Goal: Task Accomplishment & Management: Use online tool/utility

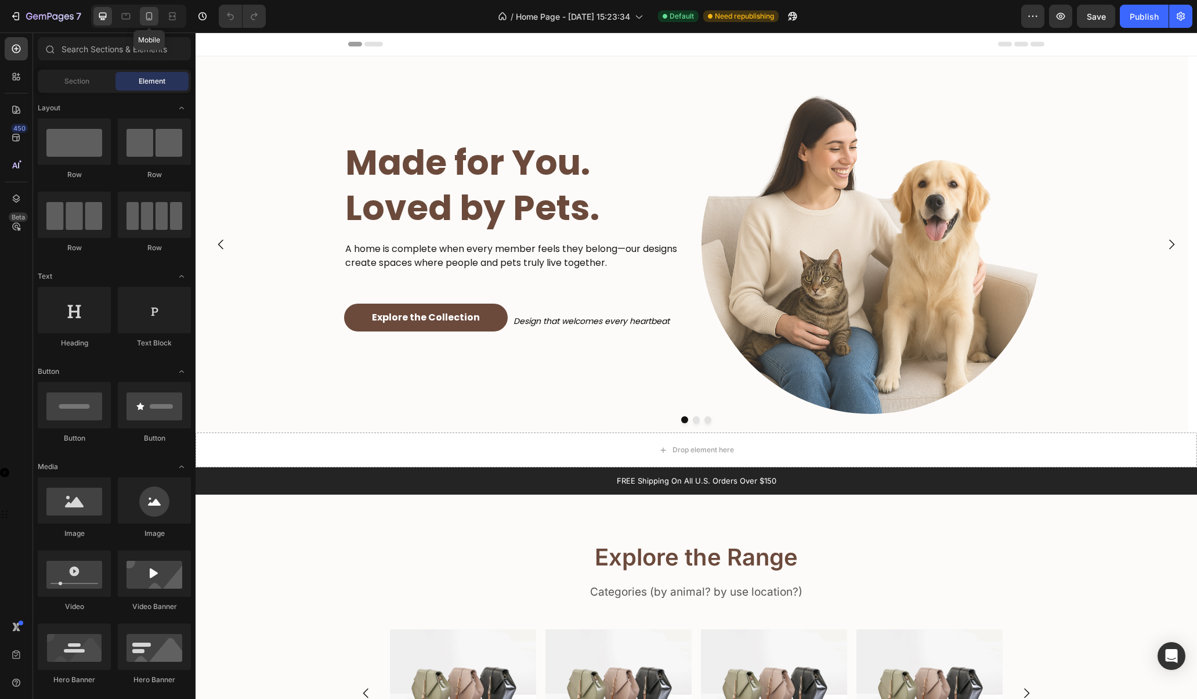
click at [149, 15] on icon at bounding box center [149, 16] width 12 height 12
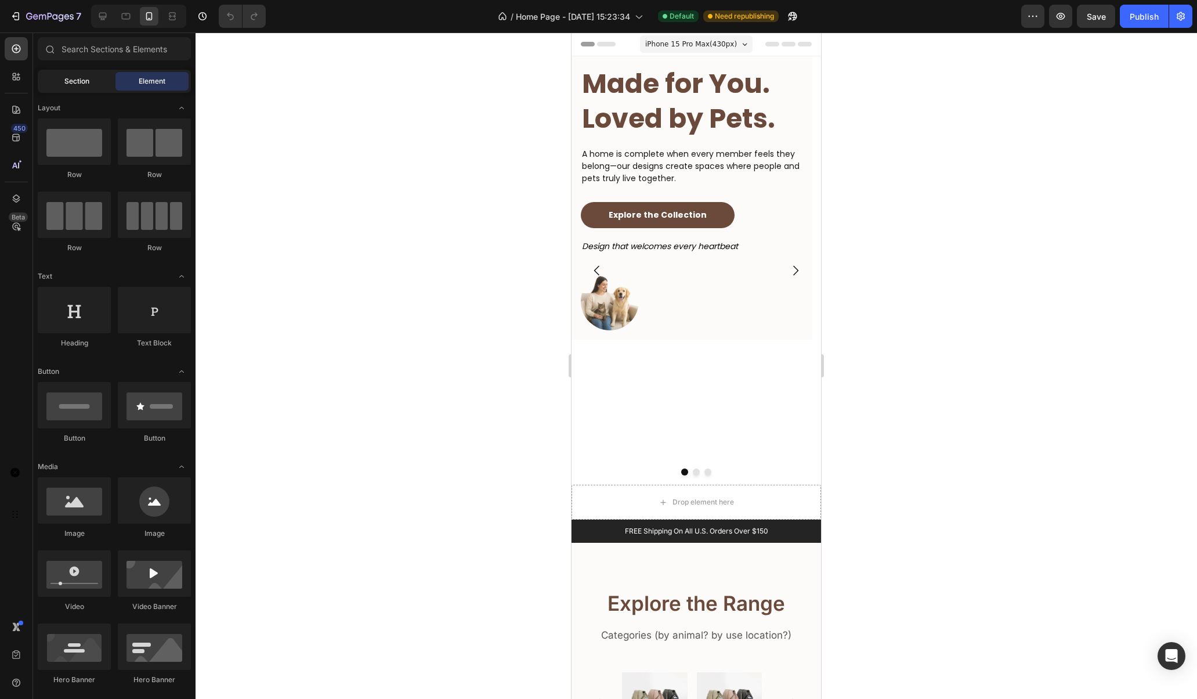
click at [77, 77] on span "Section" at bounding box center [76, 81] width 25 height 10
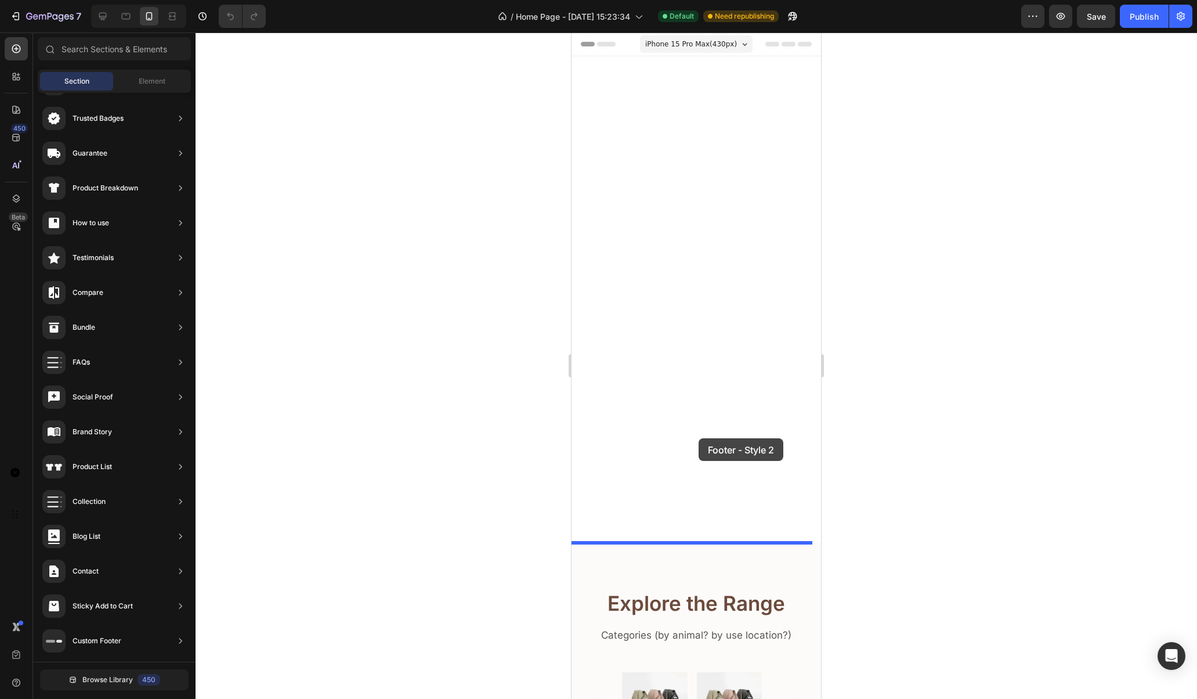
scroll to position [627, 0]
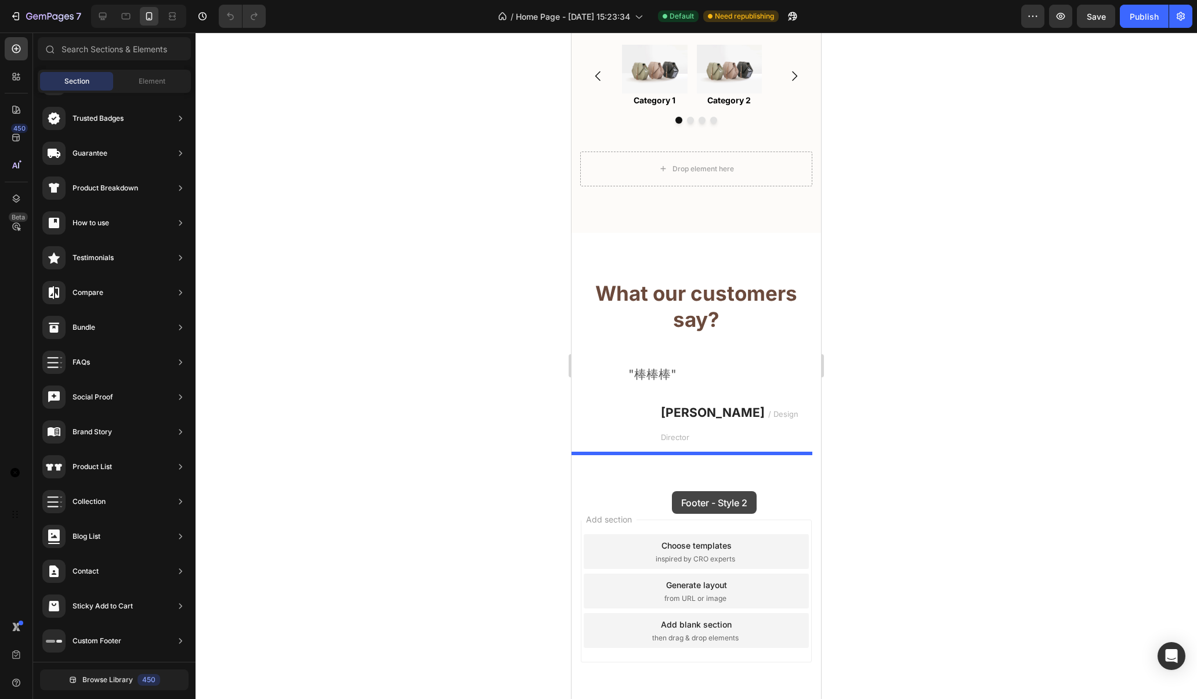
drag, startPoint x: 860, startPoint y: 233, endPoint x: 672, endPoint y: 491, distance: 318.9
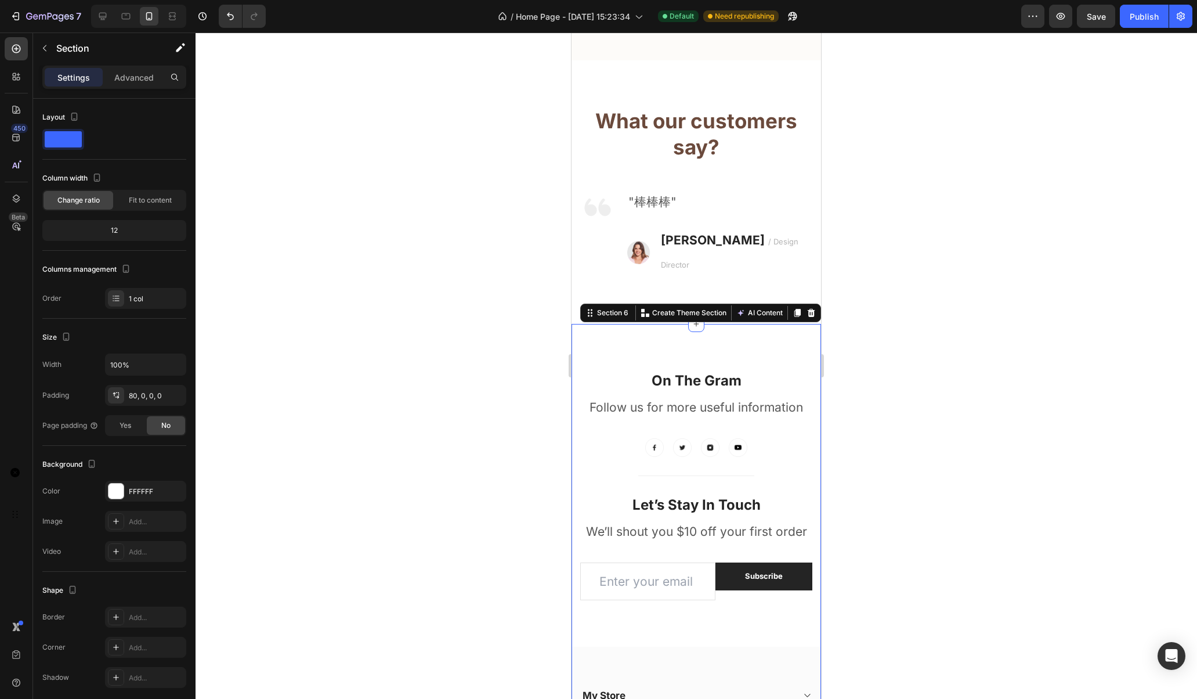
scroll to position [1026, 0]
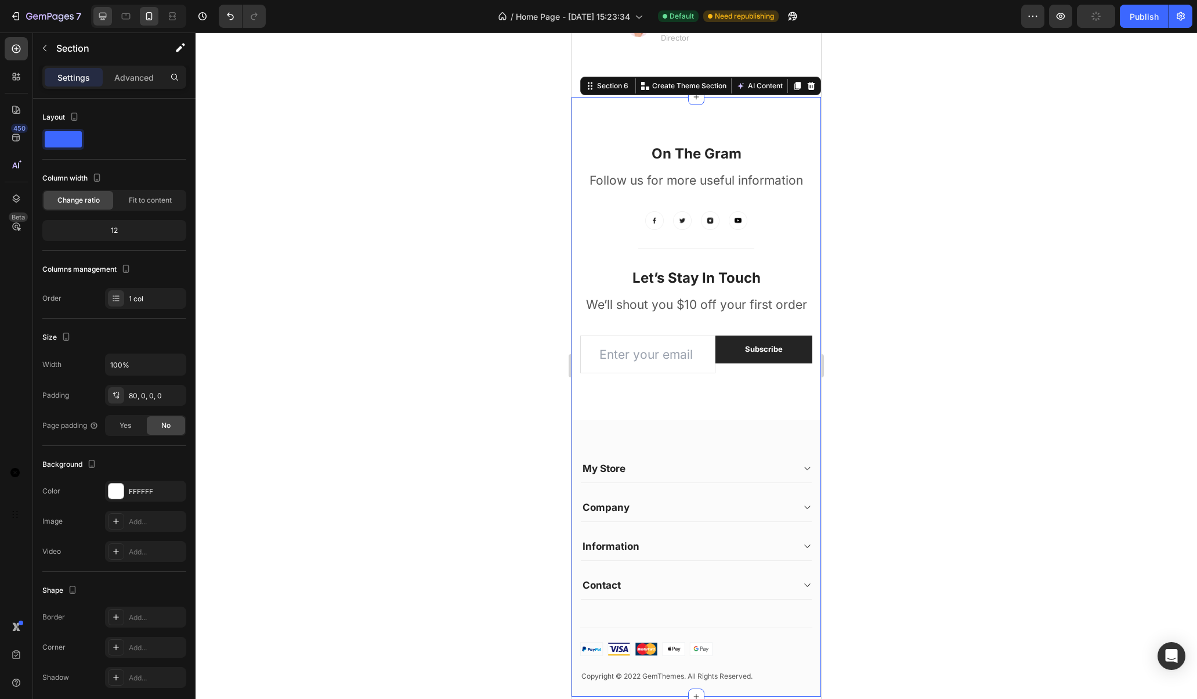
click at [95, 15] on div at bounding box center [102, 16] width 19 height 19
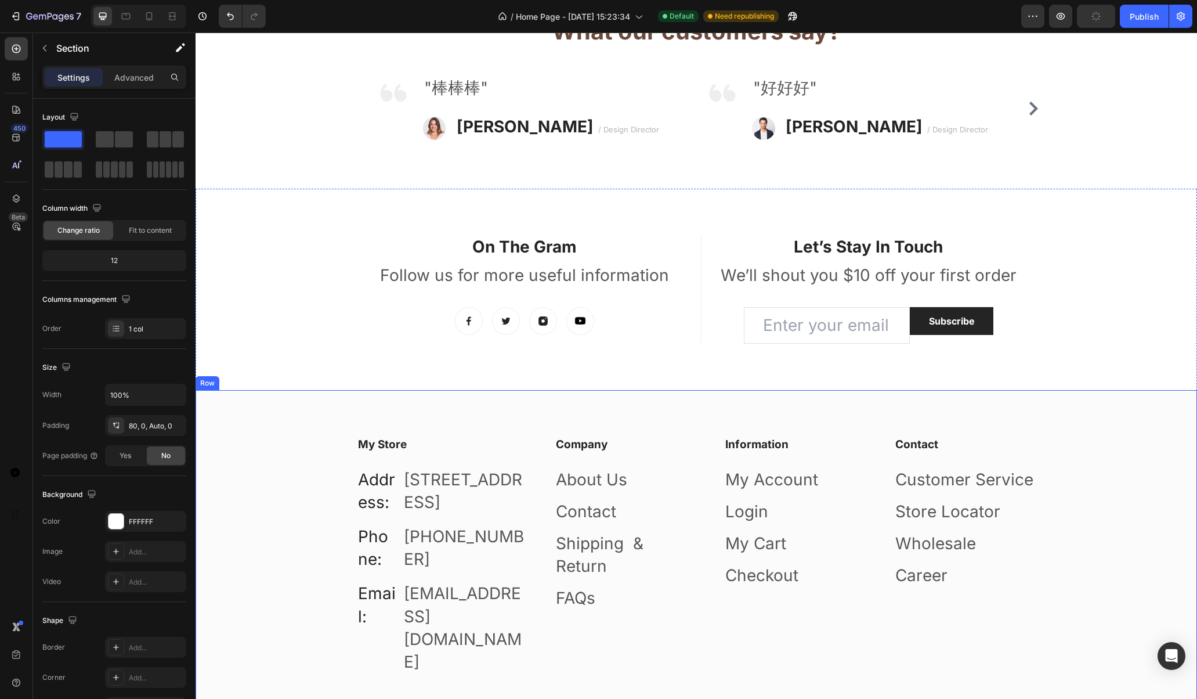
scroll to position [1035, 0]
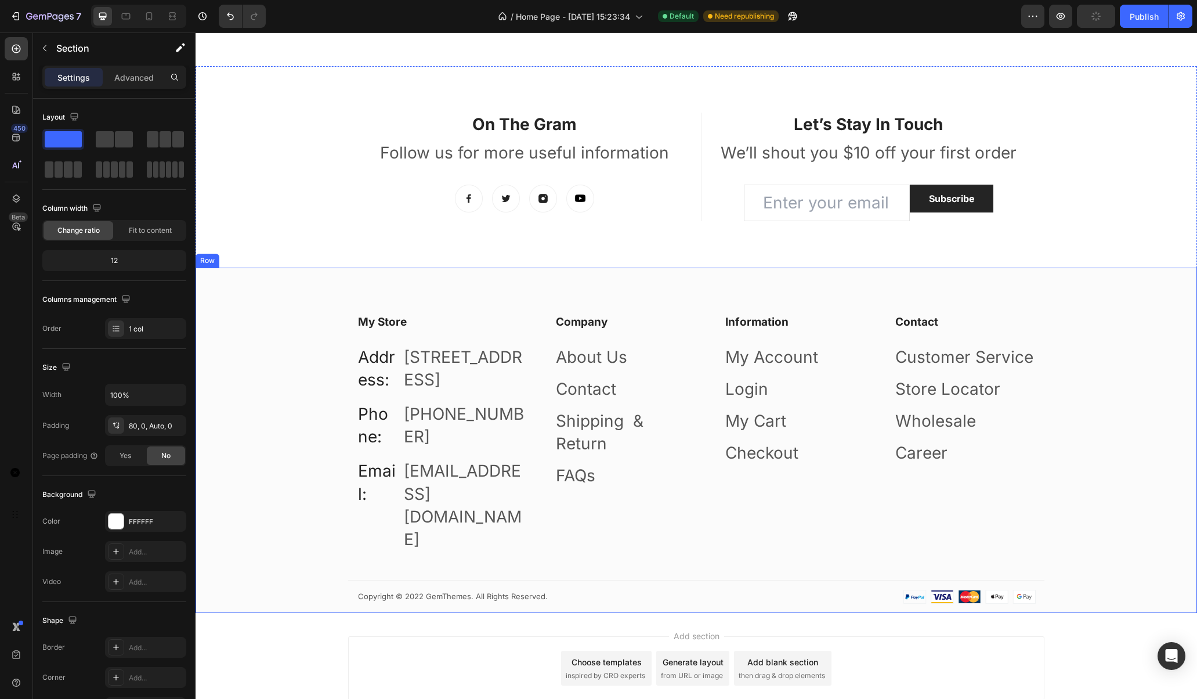
click at [210, 267] on div "Row" at bounding box center [208, 261] width 24 height 14
click at [267, 257] on icon at bounding box center [266, 256] width 9 height 9
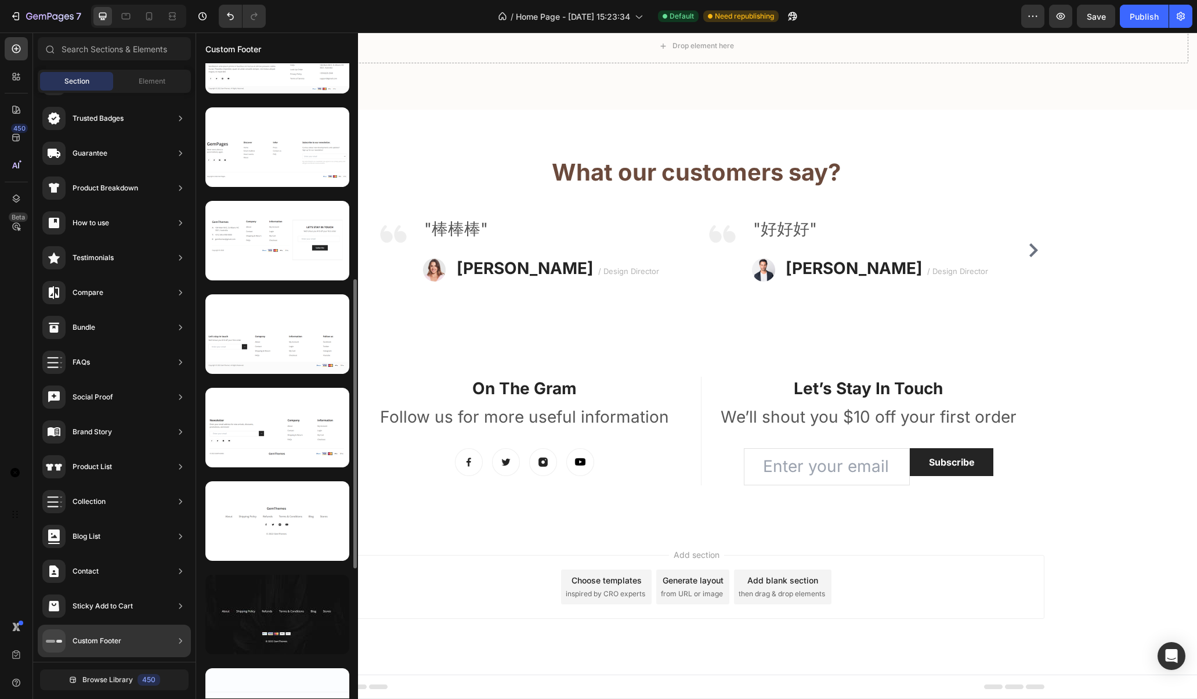
scroll to position [621, 0]
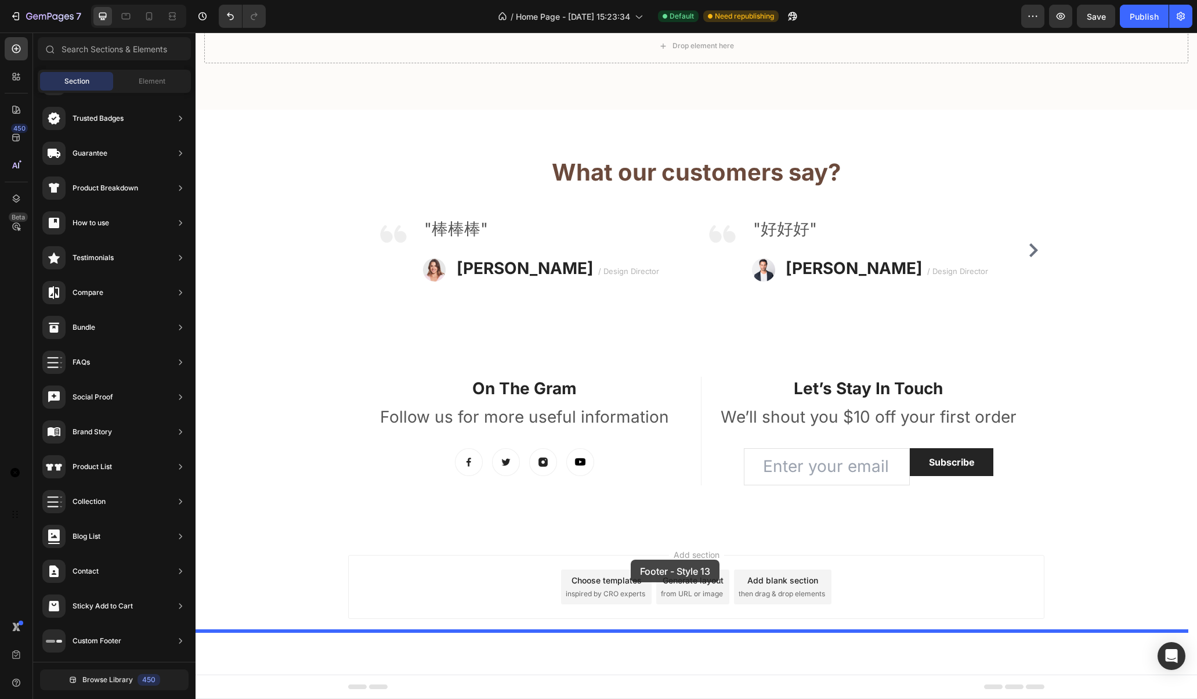
drag, startPoint x: 497, startPoint y: 541, endPoint x: 631, endPoint y: 559, distance: 134.7
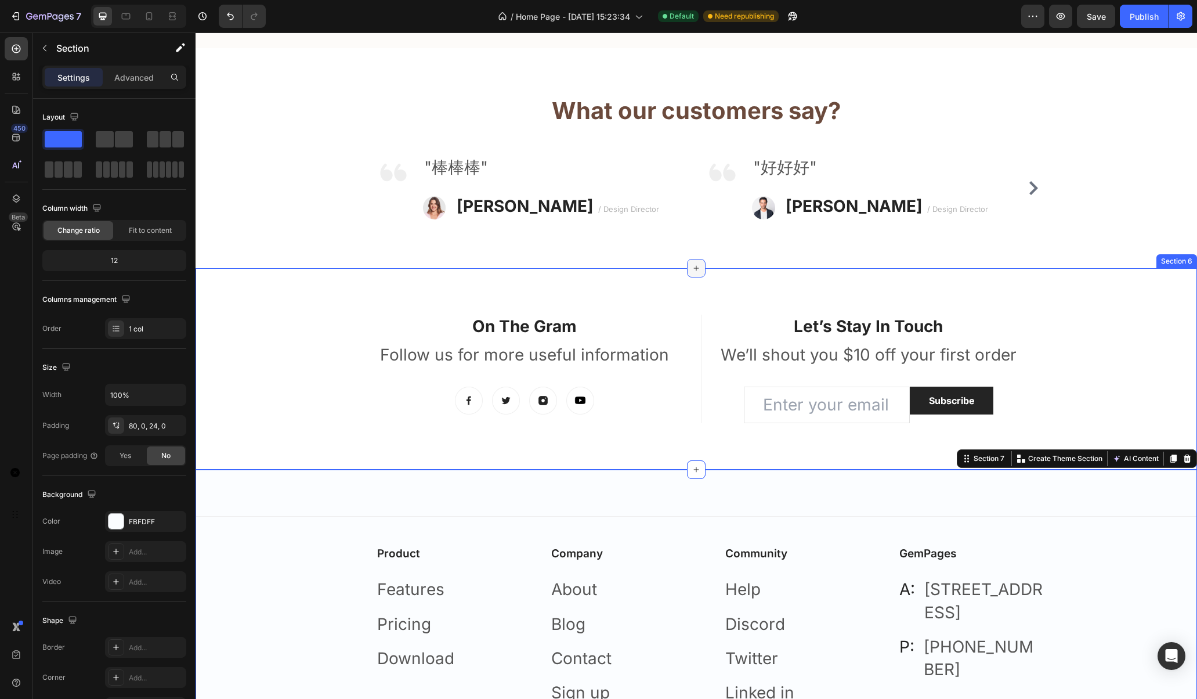
scroll to position [749, 0]
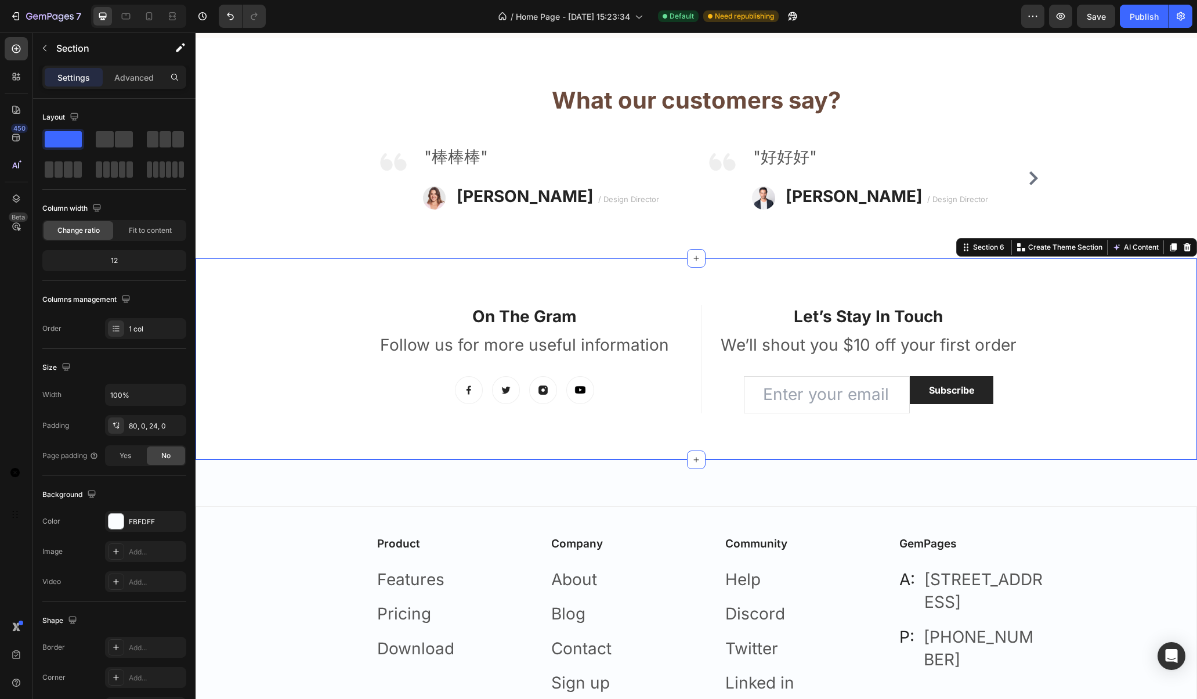
click at [221, 362] on div "On The Gram Heading Follow us for more useful information Text block Image Imag…" at bounding box center [696, 358] width 1001 height 201
click at [893, 251] on icon at bounding box center [1188, 247] width 8 height 8
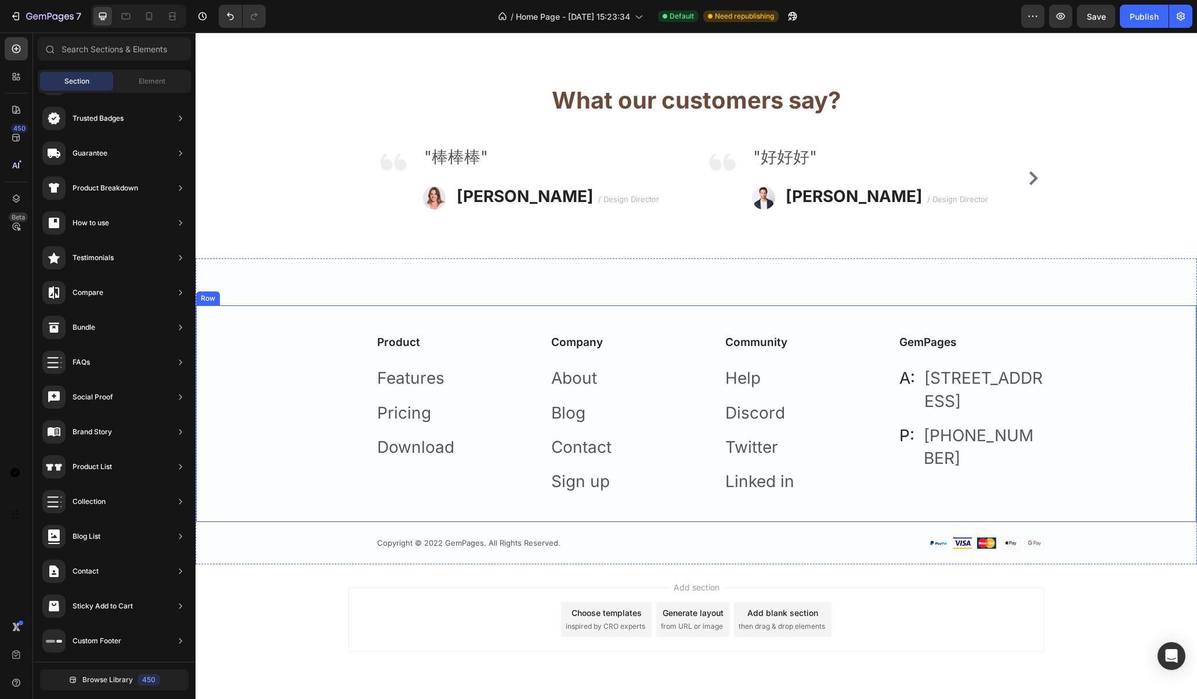
click at [208, 303] on div "Row" at bounding box center [207, 298] width 19 height 10
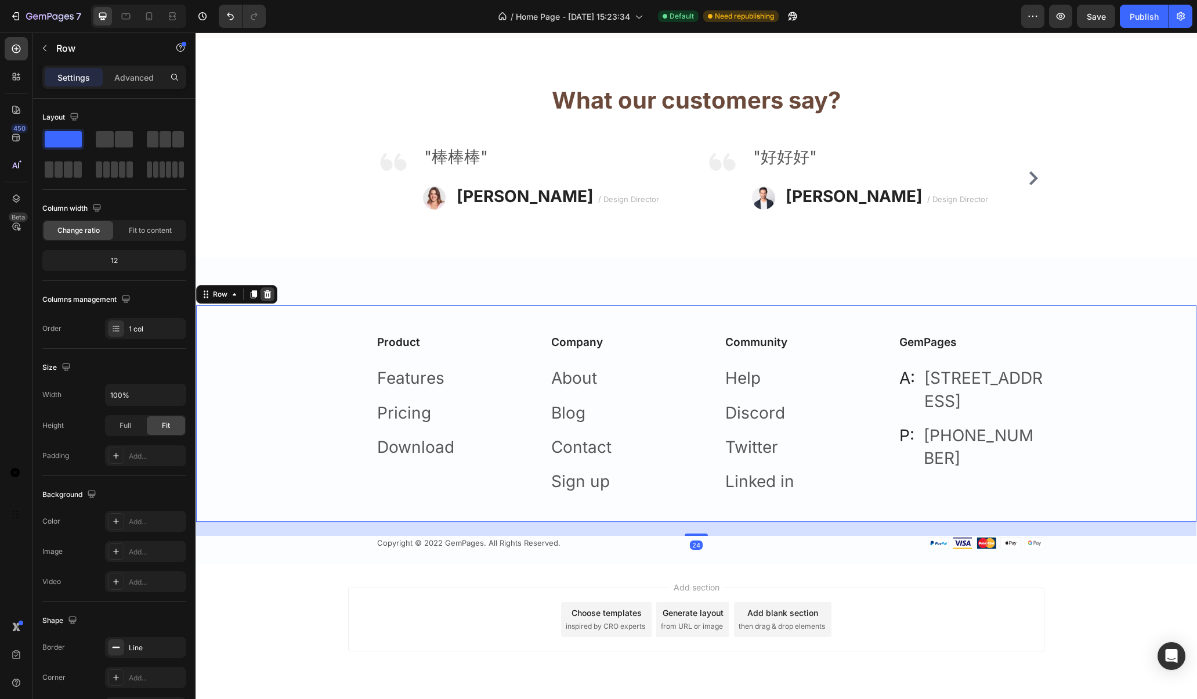
click at [269, 298] on icon at bounding box center [268, 294] width 8 height 8
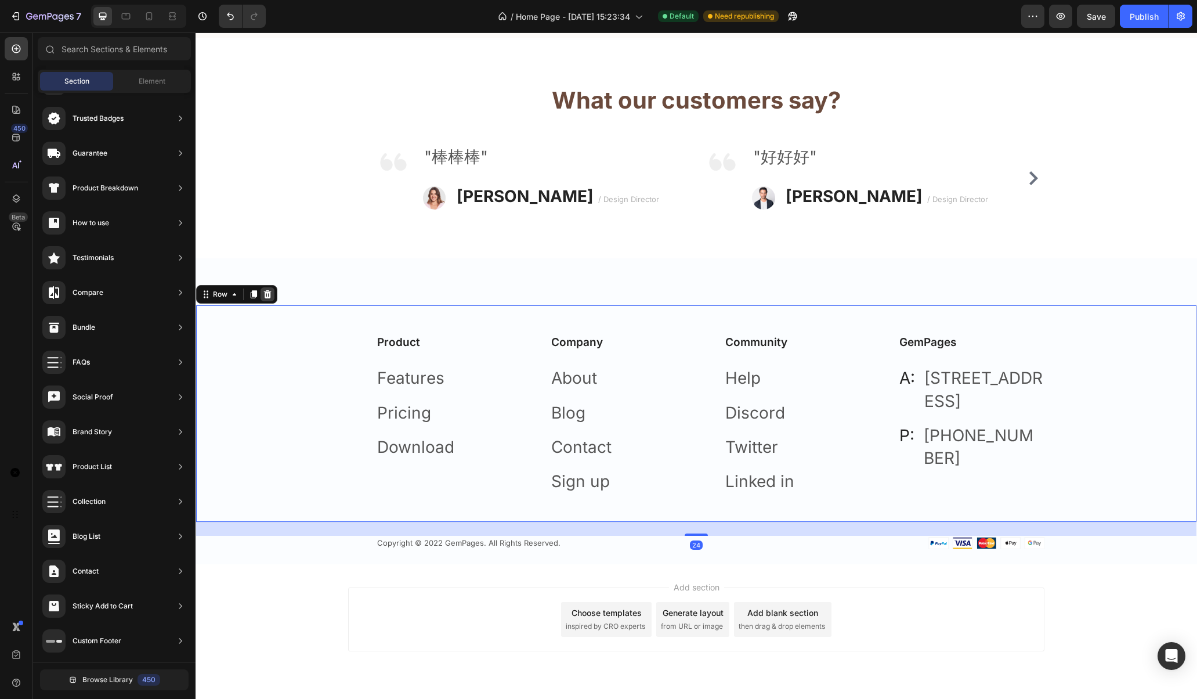
scroll to position [644, 0]
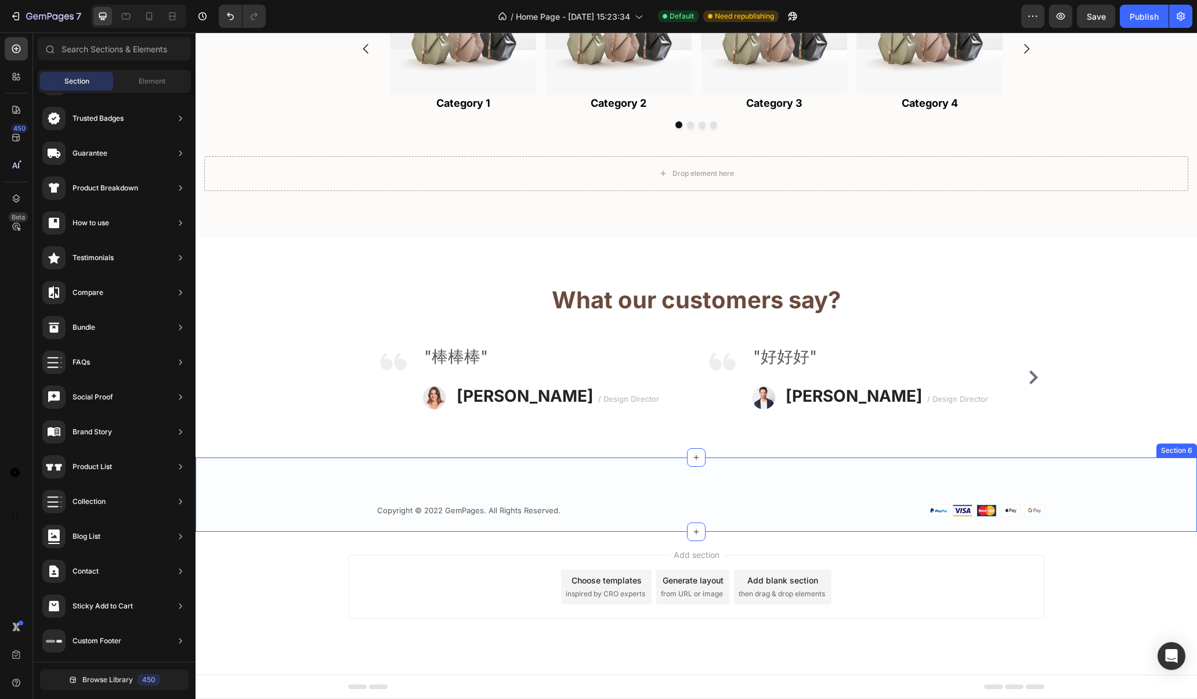
click at [893, 468] on div "Copyright © 2022 GemPages. All Rights Reserved. Text block Image Row Section 6" at bounding box center [696, 494] width 1001 height 74
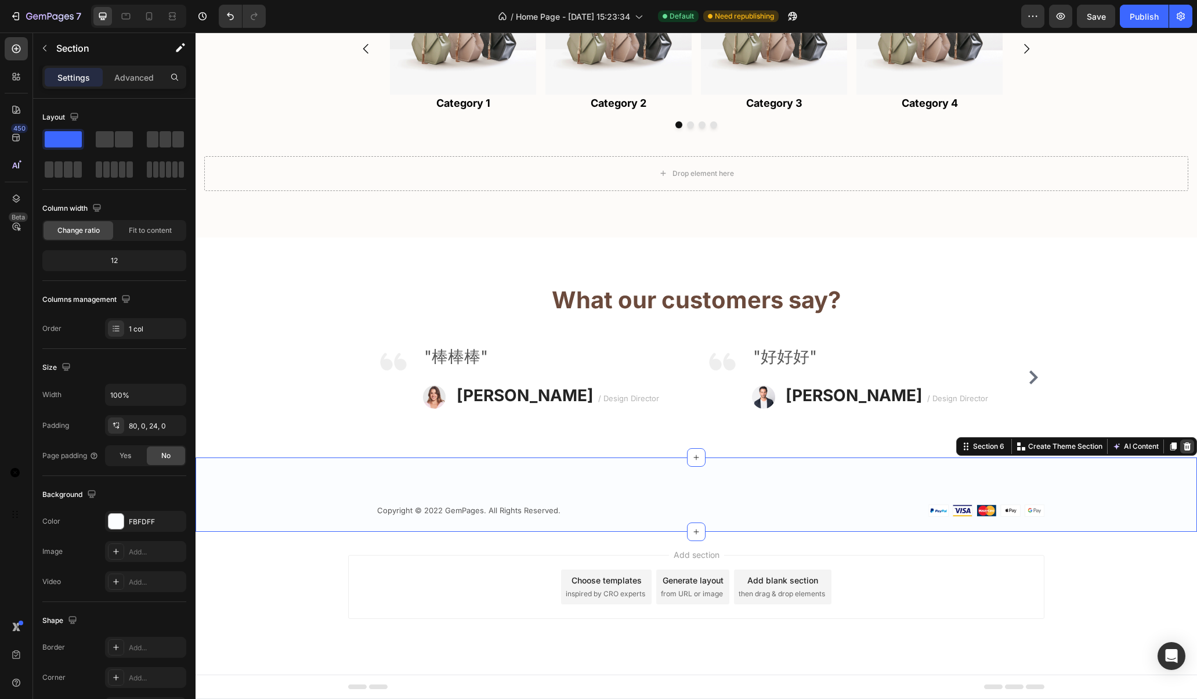
click at [893, 447] on icon at bounding box center [1188, 446] width 8 height 8
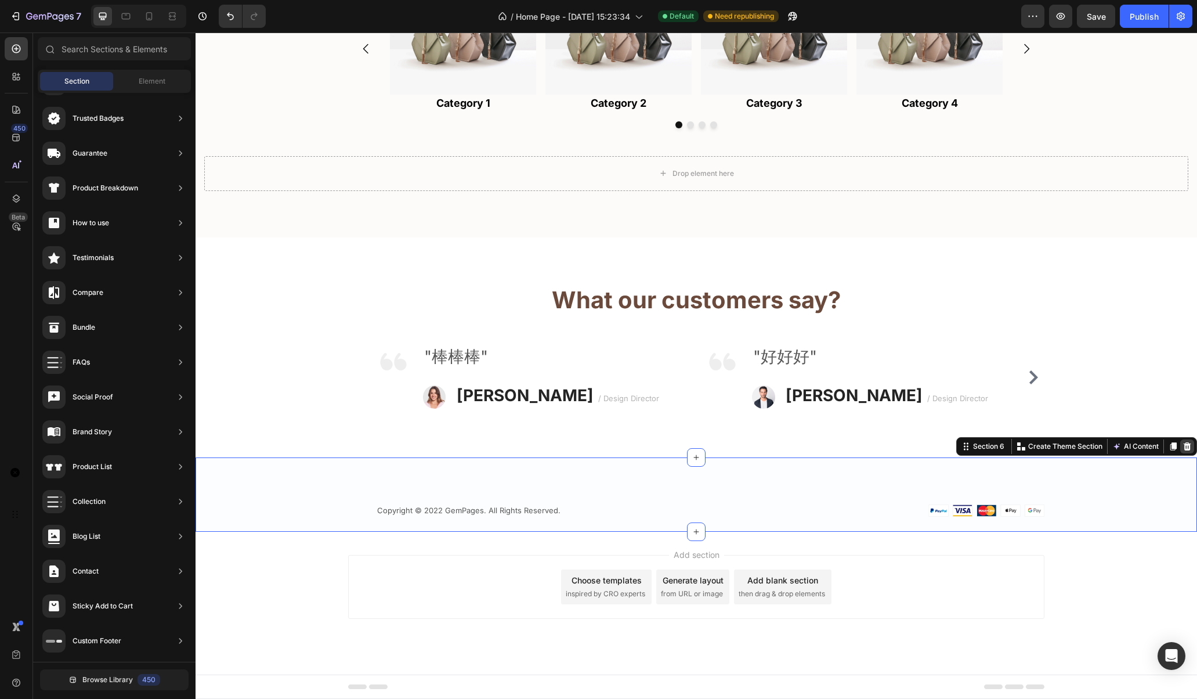
scroll to position [570, 0]
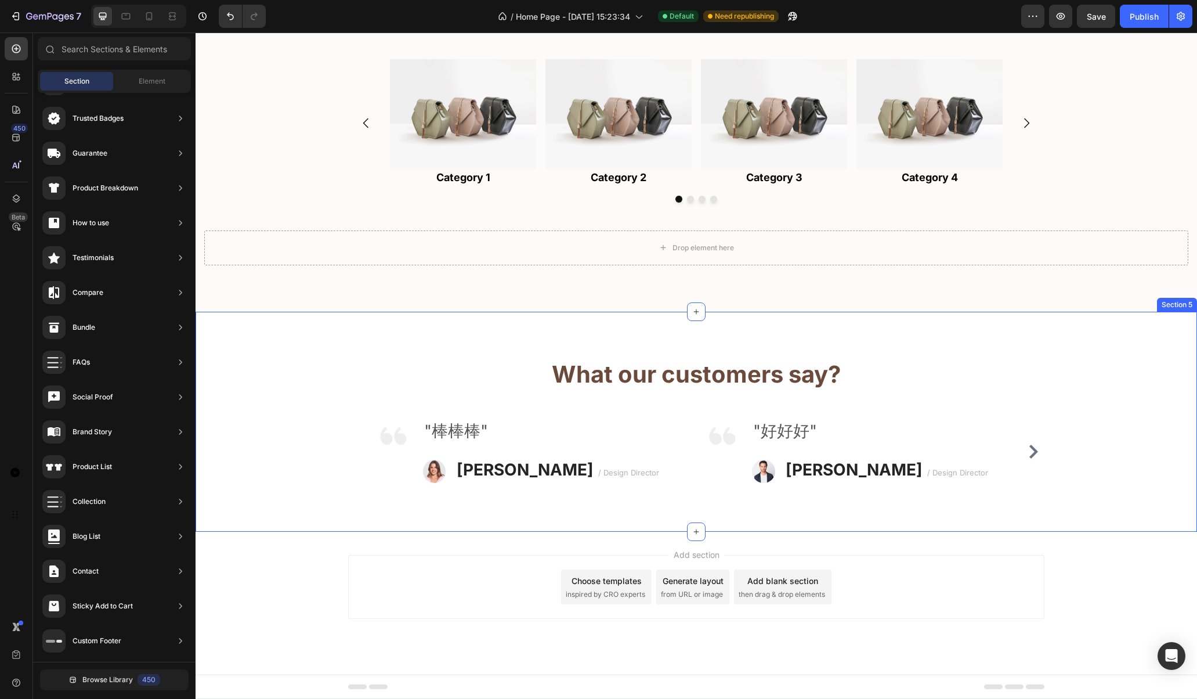
click at [893, 313] on div "What our customers say? Heading Image "棒棒棒" Text block Image [PERSON_NAME] / De…" at bounding box center [696, 422] width 1001 height 220
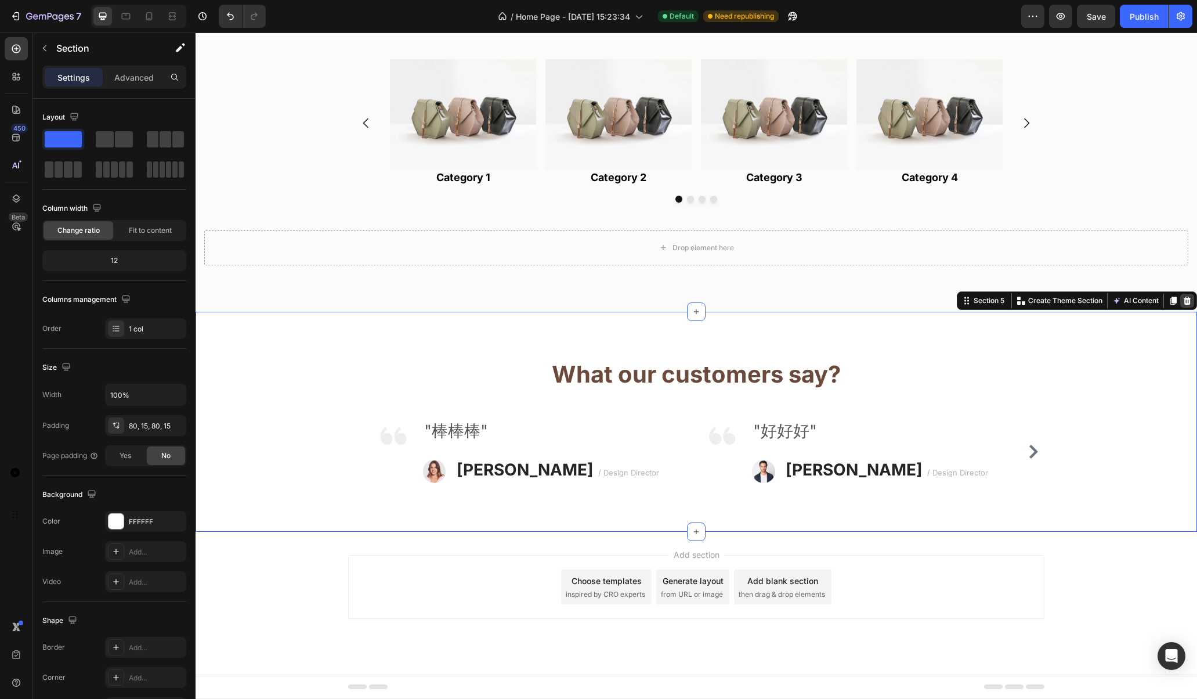
click at [893, 299] on icon at bounding box center [1188, 300] width 8 height 8
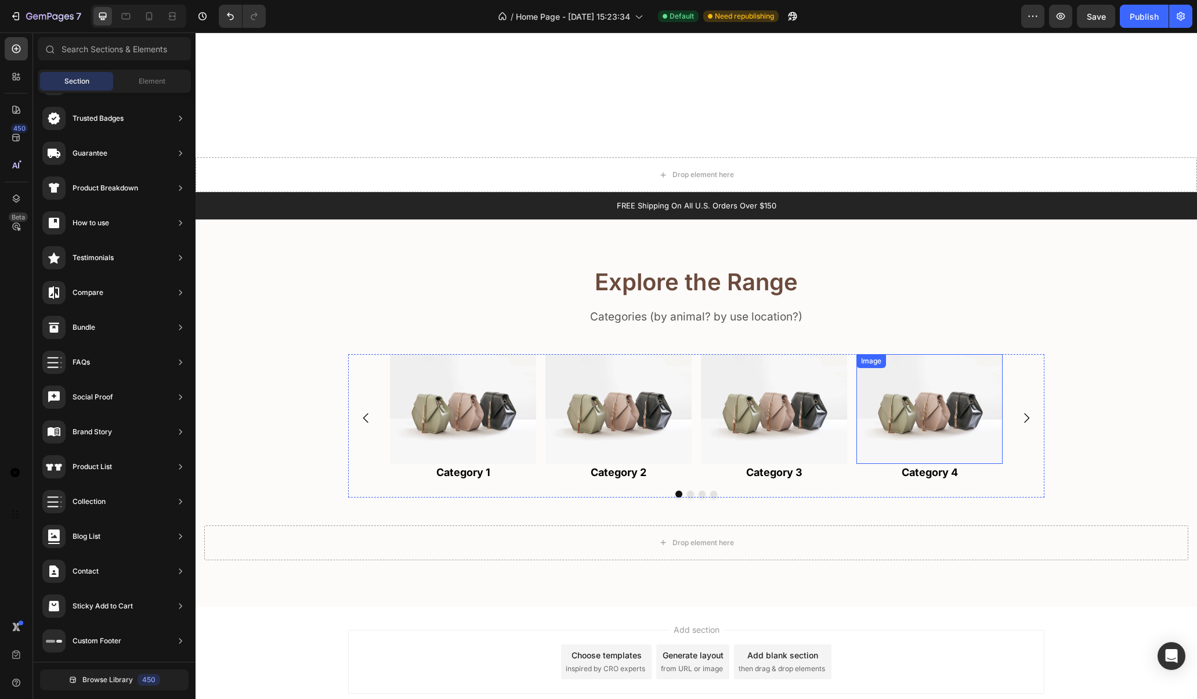
scroll to position [0, 0]
